Goal: Transaction & Acquisition: Purchase product/service

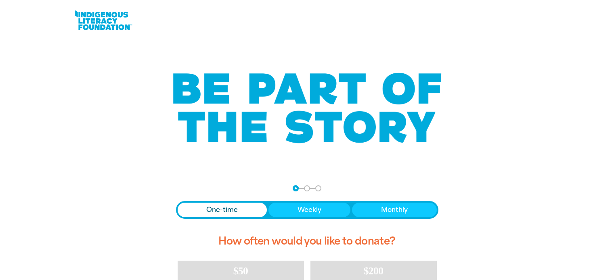
click at [221, 209] on span "One-time" at bounding box center [221, 210] width 31 height 10
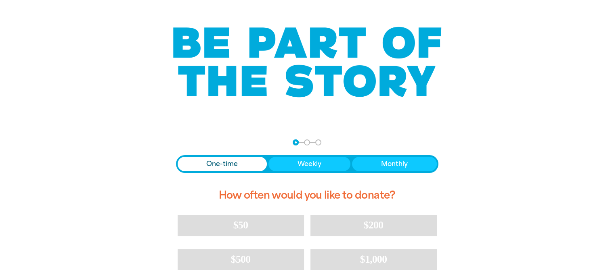
scroll to position [121, 0]
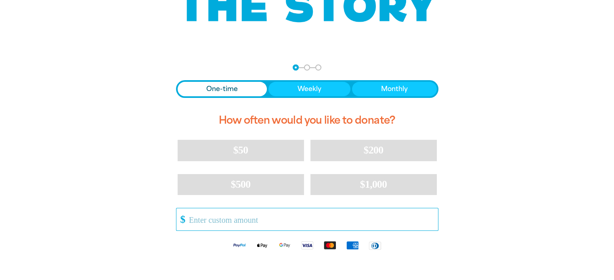
click at [198, 218] on input "Other Amount" at bounding box center [310, 220] width 254 height 22
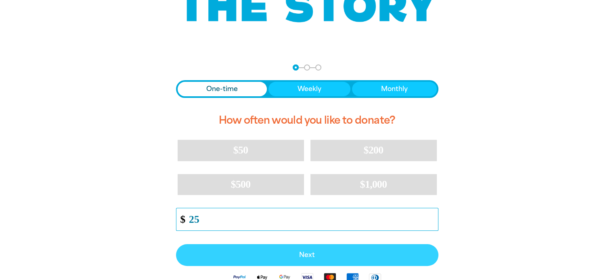
type input "25"
click at [310, 253] on span "Next" at bounding box center [307, 255] width 244 height 6
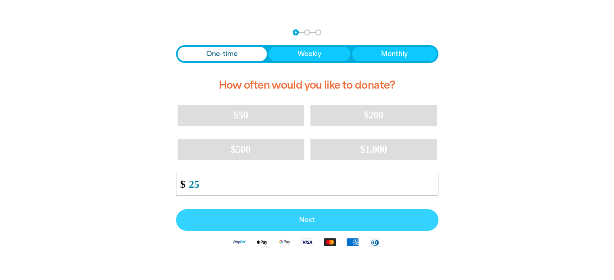
select select "AU"
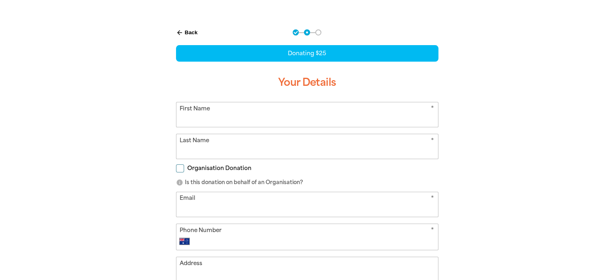
scroll to position [157, 0]
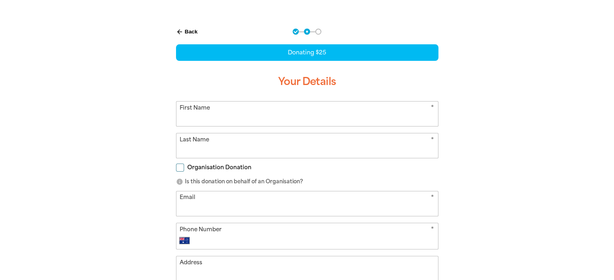
click at [221, 116] on input "First Name" at bounding box center [306, 114] width 261 height 25
type input "[PERSON_NAME]"
type input "[EMAIL_ADDRESS][DOMAIN_NAME]"
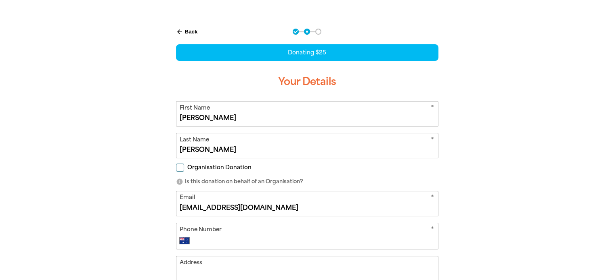
type input "0439 576 164"
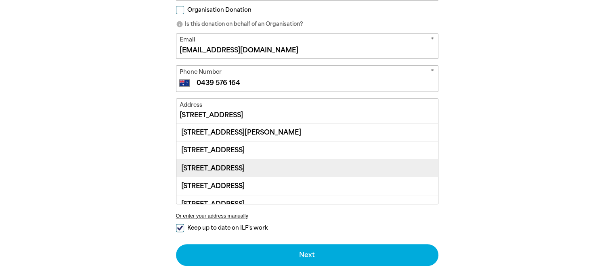
scroll to position [318, 0]
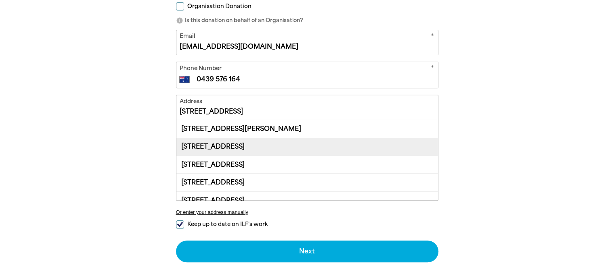
click at [263, 143] on div "[STREET_ADDRESS]" at bounding box center [306, 147] width 261 height 18
type input "[STREET_ADDRESS]"
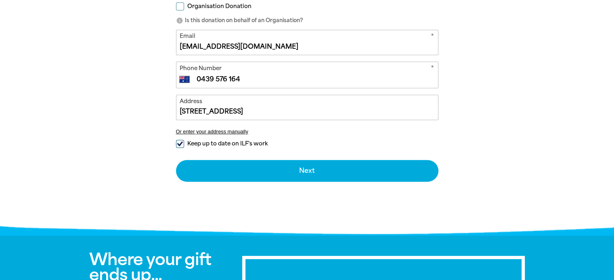
click at [180, 140] on input "Keep up to date on ILF's work" at bounding box center [180, 144] width 8 height 8
checkbox input "false"
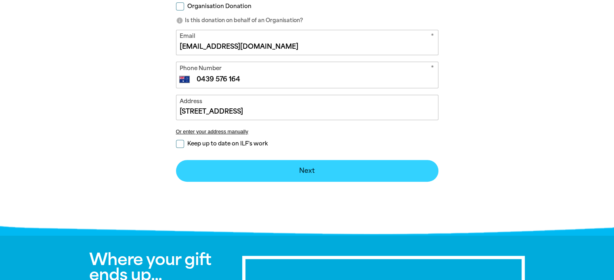
click at [315, 170] on button "Next chevron_right" at bounding box center [307, 171] width 262 height 22
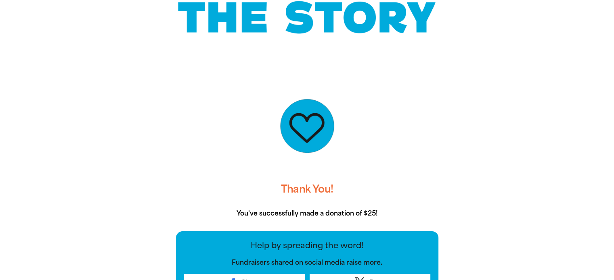
scroll to position [0, 0]
